Goal: Check status: Check status

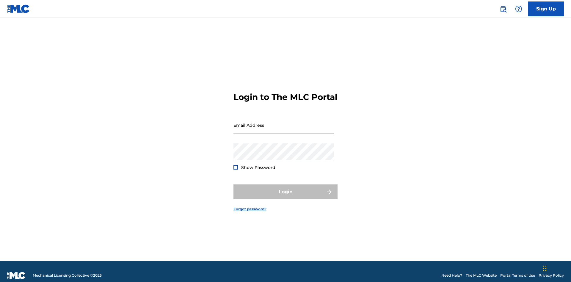
scroll to position [8, 0]
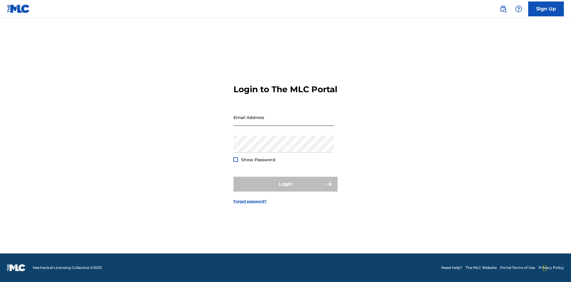
click at [284, 122] on input "Email Address" at bounding box center [284, 117] width 101 height 17
type input "[EMAIL_ADDRESS][DOMAIN_NAME]"
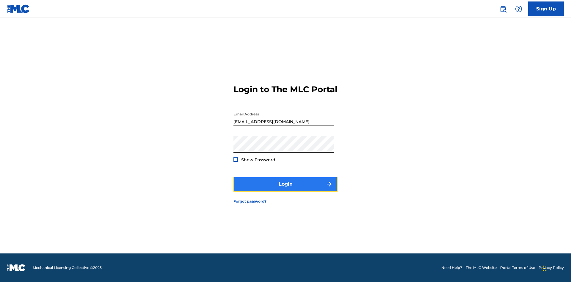
click at [286, 189] on button "Login" at bounding box center [286, 184] width 104 height 15
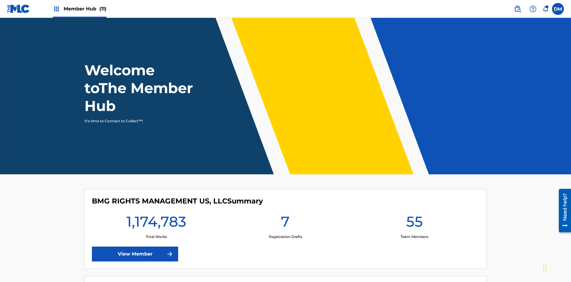
click at [79, 9] on span "Member Hub (11)" at bounding box center [85, 8] width 43 height 7
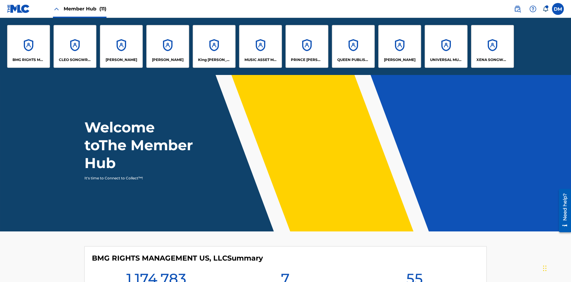
scroll to position [21, 0]
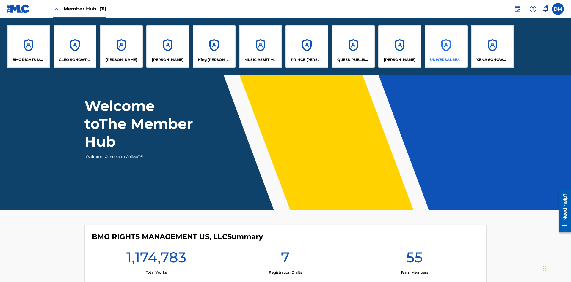
click at [446, 60] on p "UNIVERSAL MUSIC PUB GROUP" at bounding box center [446, 59] width 32 height 5
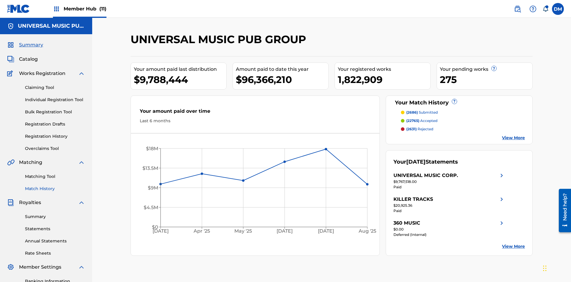
click at [55, 186] on link "Match History" at bounding box center [55, 189] width 60 height 6
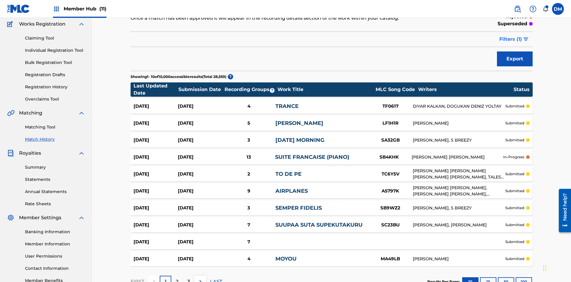
click at [511, 39] on span "Filters ( 1 )" at bounding box center [511, 39] width 23 height 7
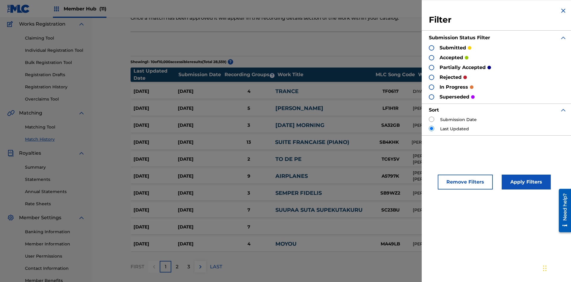
click at [432, 48] on div at bounding box center [431, 47] width 5 height 5
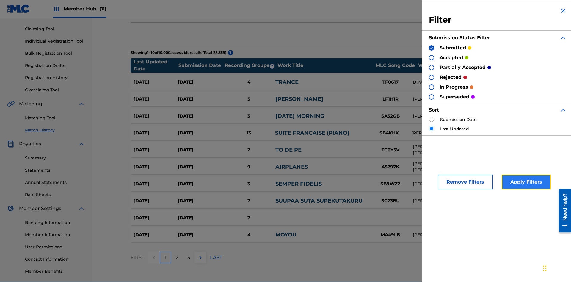
click at [526, 182] on button "Apply Filters" at bounding box center [526, 182] width 49 height 15
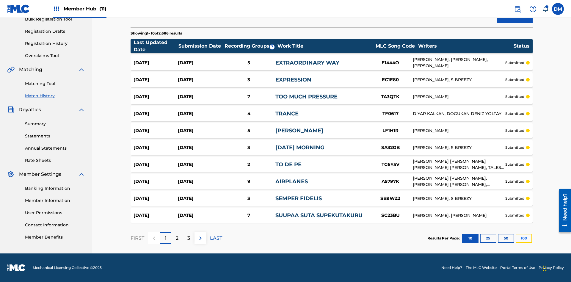
click at [516, 238] on button "100" at bounding box center [524, 238] width 16 height 9
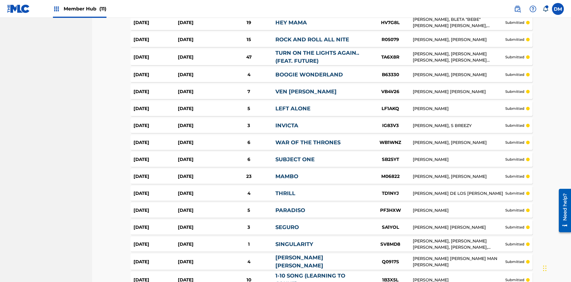
scroll to position [883, 0]
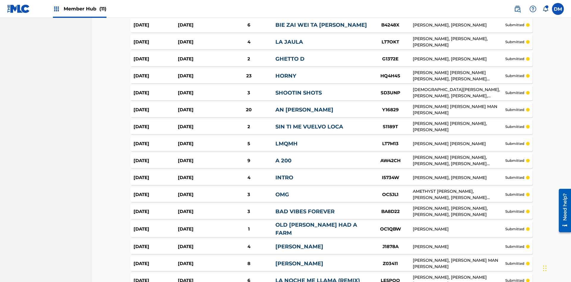
scroll to position [1627, 0]
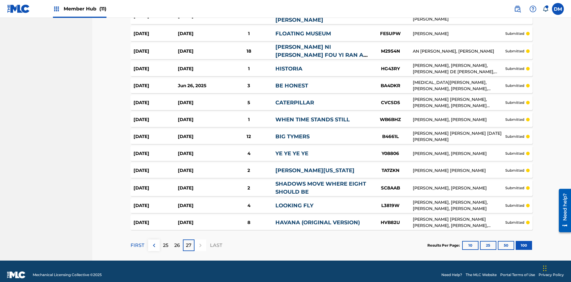
click at [0, 0] on img at bounding box center [0, 0] width 0 height 0
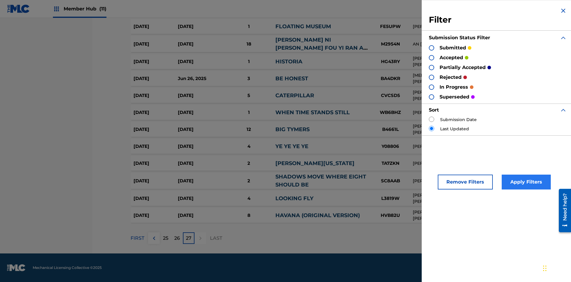
click at [432, 57] on div at bounding box center [431, 57] width 5 height 5
click at [526, 182] on button "Apply Filters" at bounding box center [526, 182] width 49 height 15
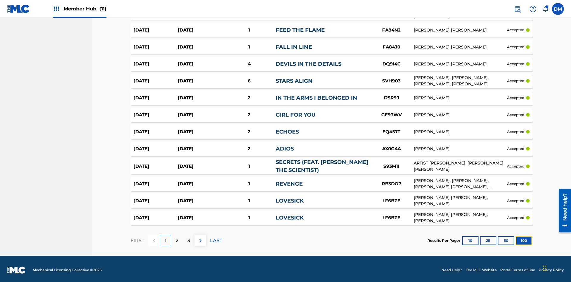
click at [516, 238] on button "100" at bounding box center [524, 240] width 16 height 9
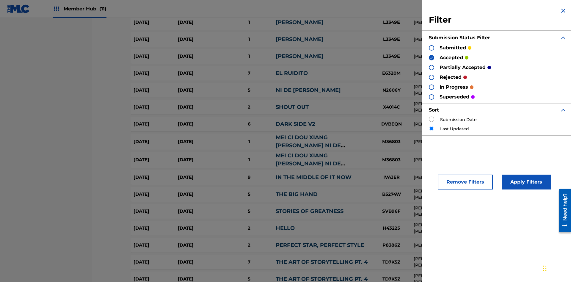
click at [432, 57] on img at bounding box center [432, 58] width 4 height 4
click at [432, 67] on div at bounding box center [431, 67] width 5 height 5
click at [526, 182] on button "Apply Filters" at bounding box center [526, 182] width 49 height 15
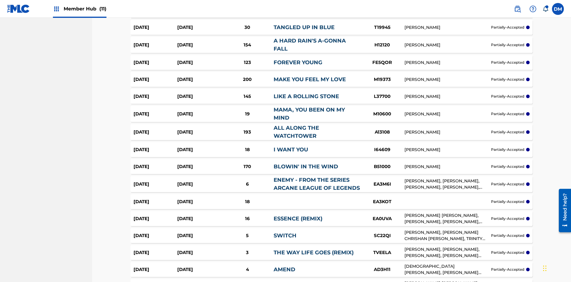
click at [0, 0] on img at bounding box center [0, 0] width 0 height 0
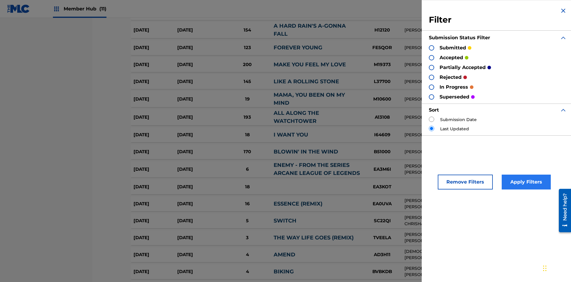
click at [432, 77] on div at bounding box center [431, 77] width 5 height 5
click at [526, 182] on button "Apply Filters" at bounding box center [526, 182] width 49 height 15
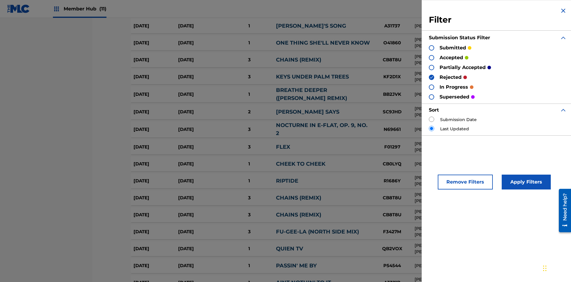
click at [432, 77] on img at bounding box center [432, 77] width 4 height 4
click at [432, 97] on div at bounding box center [431, 96] width 5 height 5
click at [526, 182] on button "Apply Filters" at bounding box center [526, 182] width 49 height 15
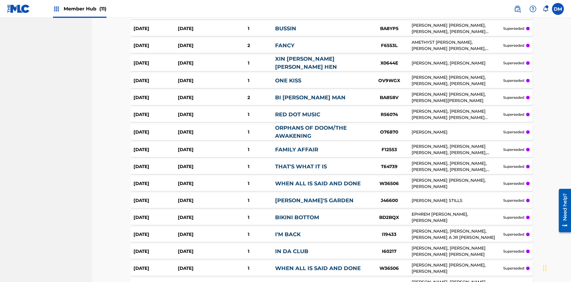
click at [0, 0] on div at bounding box center [0, 0] width 0 height 0
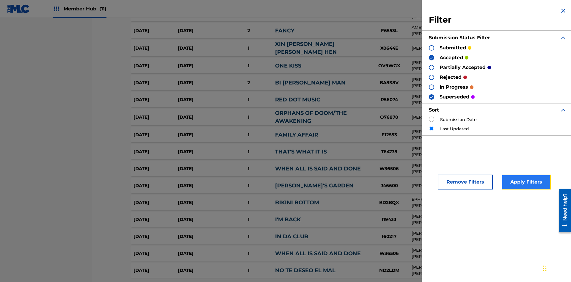
click at [526, 182] on button "Apply Filters" at bounding box center [526, 182] width 49 height 15
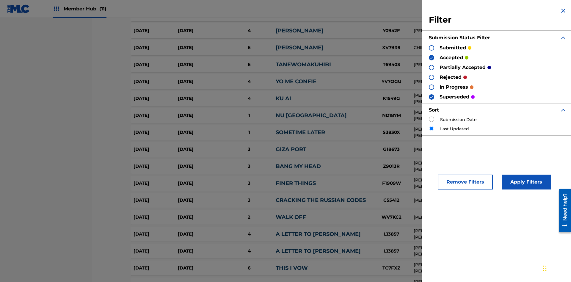
click at [432, 97] on img at bounding box center [432, 97] width 4 height 4
click at [432, 57] on img at bounding box center [432, 58] width 4 height 4
click at [432, 67] on div at bounding box center [431, 67] width 5 height 5
click at [432, 77] on div at bounding box center [431, 77] width 5 height 5
click at [526, 182] on button "Apply Filters" at bounding box center [526, 182] width 49 height 15
